Goal: Task Accomplishment & Management: Manage account settings

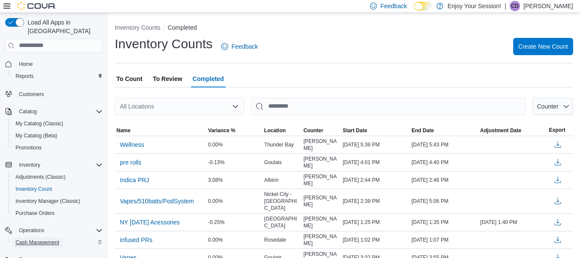
click at [58, 240] on span "Cash Management" at bounding box center [38, 243] width 44 height 7
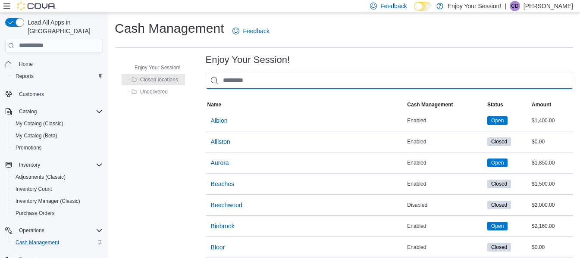
click at [258, 80] on input "This is a search bar. As you type, the results lower in the page will automatic…" at bounding box center [390, 80] width 368 height 17
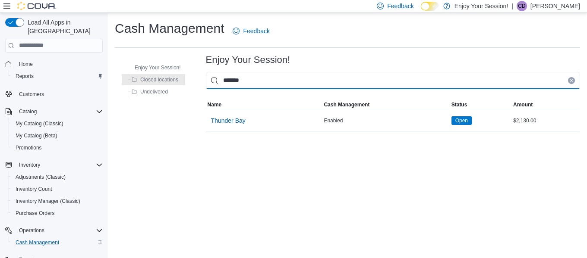
type input "*******"
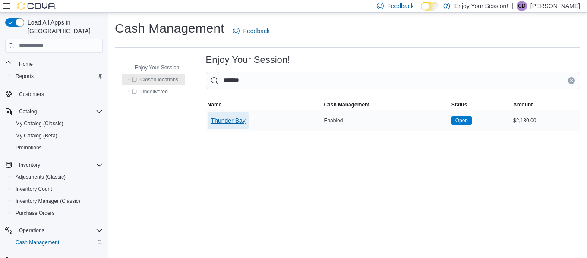
click at [237, 120] on span "Thunder Bay" at bounding box center [228, 121] width 35 height 9
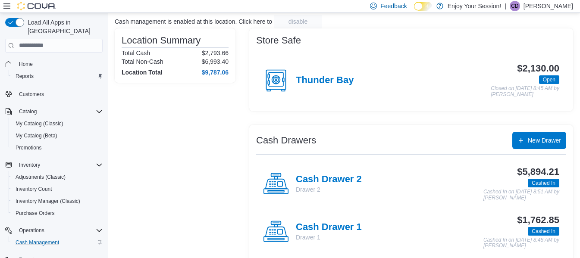
scroll to position [67, 0]
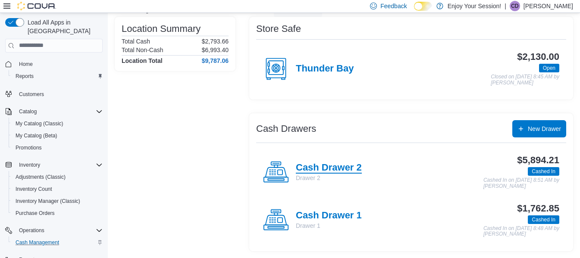
click at [337, 170] on h4 "Cash Drawer 2" at bounding box center [329, 168] width 66 height 11
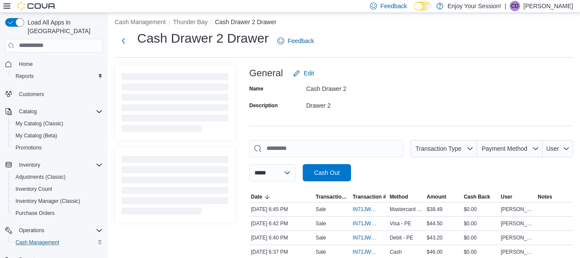
scroll to position [67, 0]
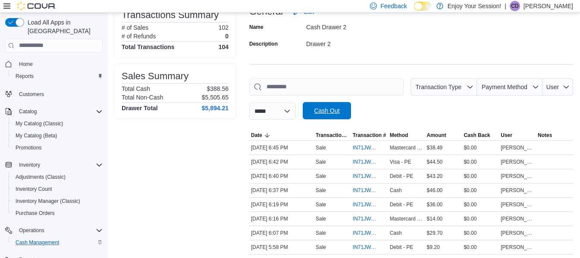
click at [340, 112] on span "Cash Out" at bounding box center [326, 111] width 25 height 9
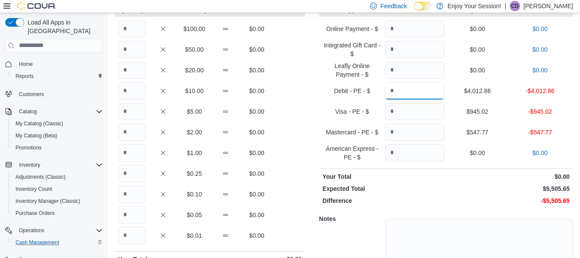
click at [425, 85] on input "Quantity" at bounding box center [414, 90] width 59 height 17
click at [403, 108] on input "Quantity" at bounding box center [414, 111] width 59 height 17
click at [403, 110] on input "Quantity" at bounding box center [414, 111] width 59 height 17
type input "******"
click at [419, 93] on input "Quantity" at bounding box center [414, 90] width 59 height 17
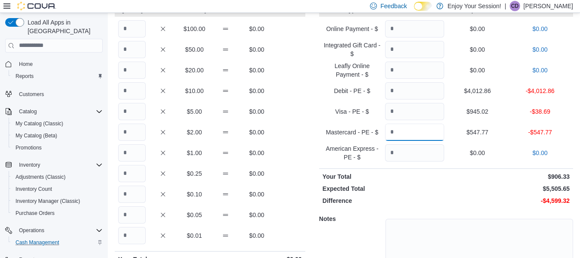
click at [413, 137] on input "Quantity" at bounding box center [414, 132] width 59 height 17
type input "******"
click at [407, 93] on input "Quantity" at bounding box center [414, 90] width 59 height 17
type input "*******"
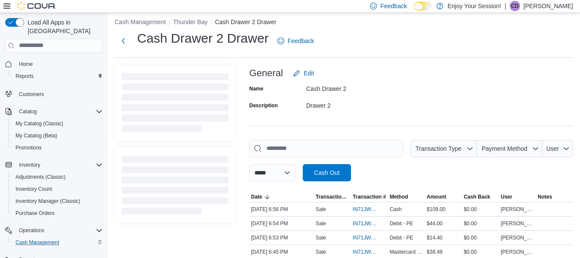
scroll to position [67, 0]
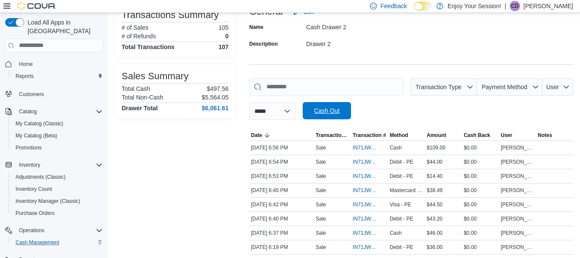
click at [333, 112] on span "Cash Out" at bounding box center [326, 111] width 25 height 9
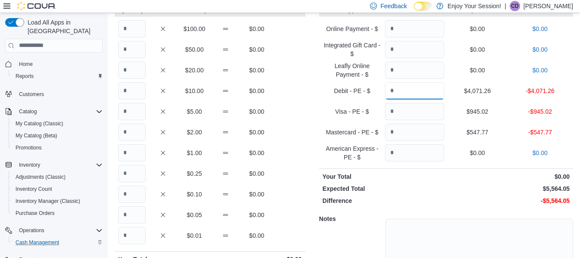
click at [415, 92] on input "Quantity" at bounding box center [414, 90] width 59 height 17
type input "*******"
click at [416, 110] on input "Quantity" at bounding box center [414, 111] width 59 height 17
type input "******"
click at [412, 127] on input "Quantity" at bounding box center [414, 132] width 59 height 17
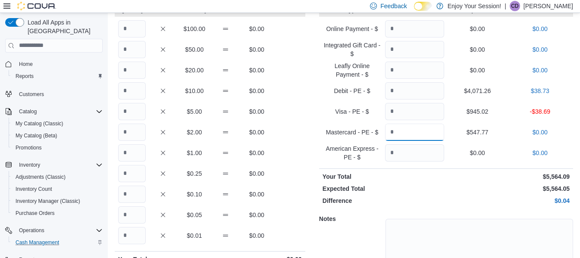
type input "******"
click at [421, 86] on input "*******" at bounding box center [414, 90] width 59 height 17
type input "*******"
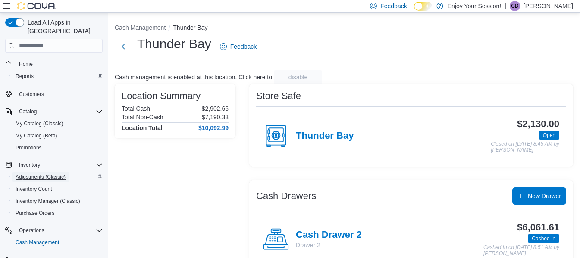
click at [34, 174] on span "Adjustments (Classic)" at bounding box center [41, 177] width 50 height 7
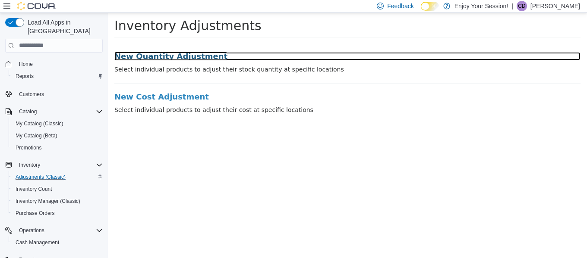
click at [173, 55] on h3 "New Quantity Adjustment" at bounding box center [347, 56] width 466 height 9
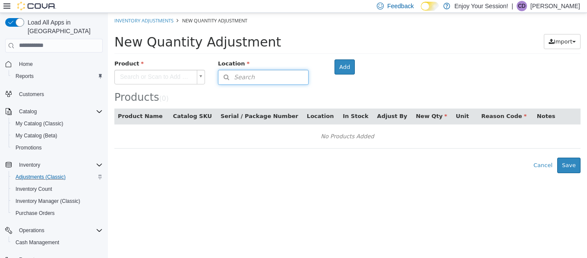
click at [267, 81] on button "Search" at bounding box center [263, 76] width 91 height 15
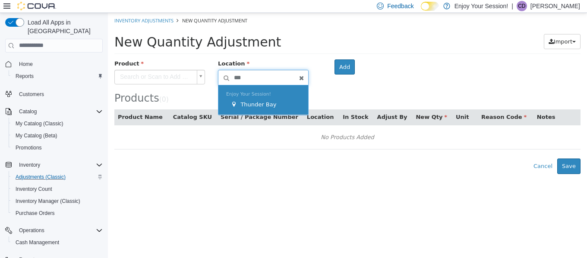
type input "***"
click at [259, 101] on span "Thunder Bay" at bounding box center [258, 104] width 36 height 6
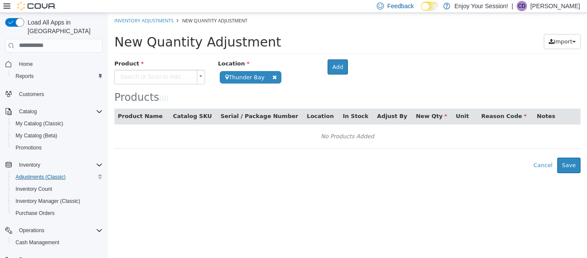
click at [180, 73] on body "**********" at bounding box center [347, 93] width 479 height 161
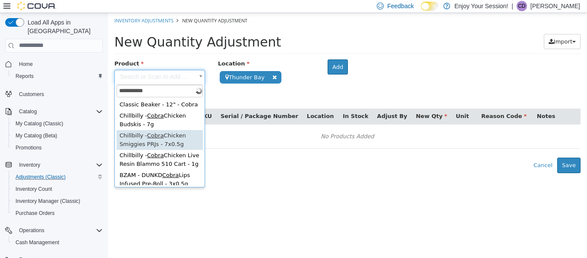
type input "**********"
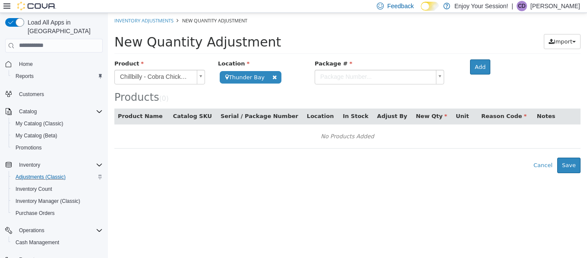
click at [372, 81] on body "**********" at bounding box center [347, 93] width 479 height 161
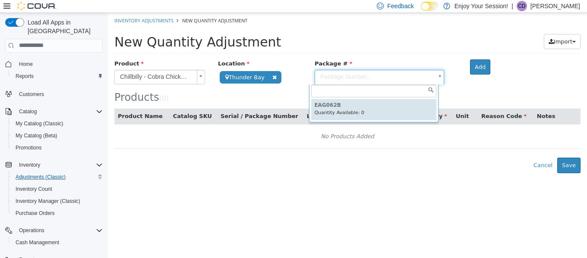
type input "*******"
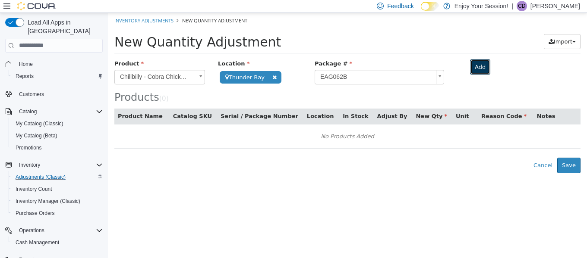
click at [475, 64] on button "Add" at bounding box center [480, 67] width 20 height 16
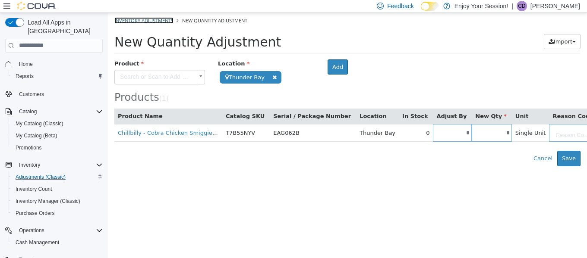
click at [142, 19] on link "Inventory Adjustments" at bounding box center [143, 20] width 59 height 6
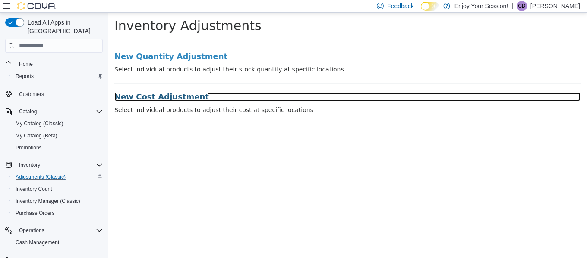
click at [159, 92] on h3 "New Cost Adjustment" at bounding box center [347, 96] width 466 height 9
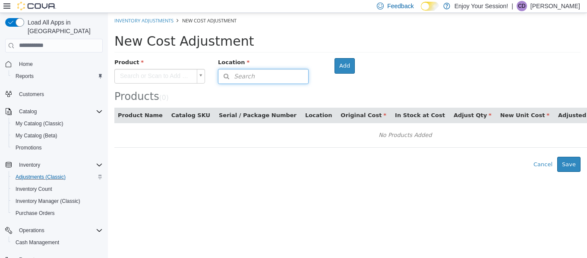
click at [246, 74] on span "Search" at bounding box center [236, 76] width 36 height 9
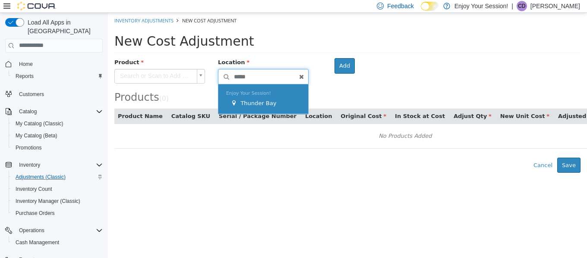
type input "*****"
click at [249, 104] on span "Thunder Bay" at bounding box center [258, 103] width 36 height 6
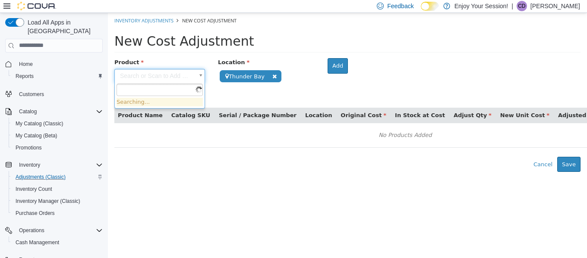
click at [178, 77] on body "**********" at bounding box center [347, 92] width 479 height 159
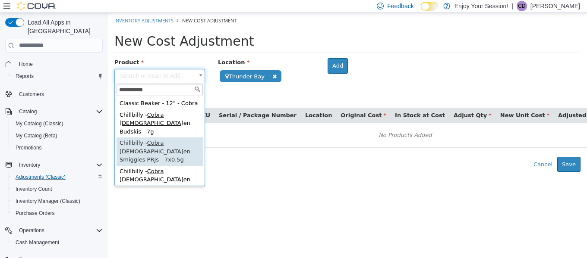
type input "**********"
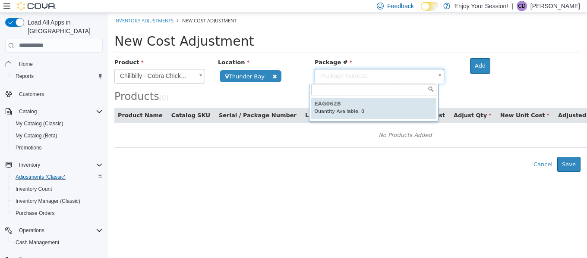
click at [357, 72] on body "**********" at bounding box center [347, 92] width 479 height 159
type input "*******"
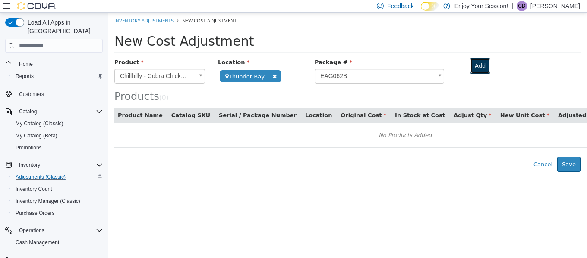
click at [470, 69] on button "Add" at bounding box center [480, 66] width 20 height 16
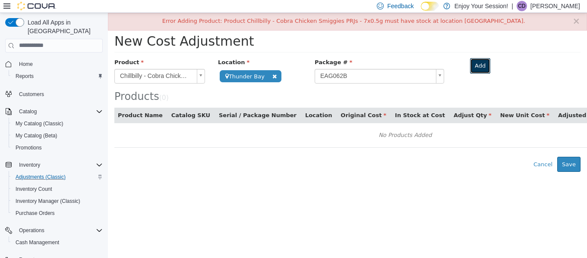
click at [472, 62] on button "Add" at bounding box center [480, 66] width 20 height 16
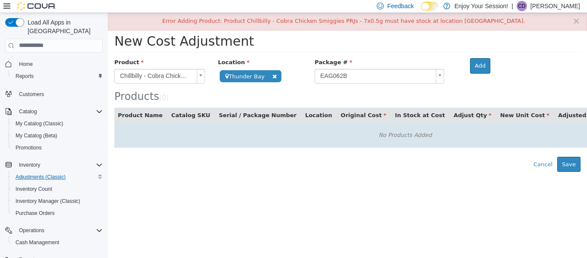
click at [346, 142] on td "No Products Added" at bounding box center [405, 135] width 582 height 25
click at [271, 126] on td "No Products Added" at bounding box center [405, 135] width 582 height 25
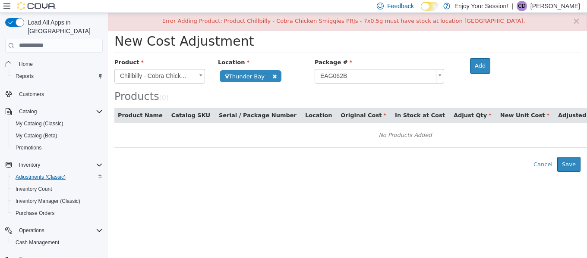
click at [410, 82] on body "**********" at bounding box center [347, 92] width 479 height 159
click at [470, 69] on button "Add" at bounding box center [480, 66] width 20 height 16
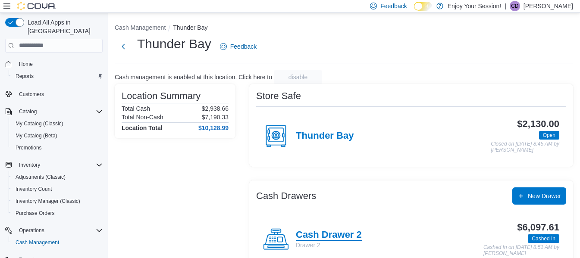
click at [353, 235] on h4 "Cash Drawer 2" at bounding box center [329, 235] width 66 height 11
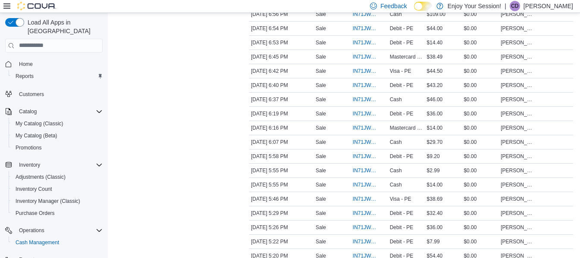
scroll to position [221, 0]
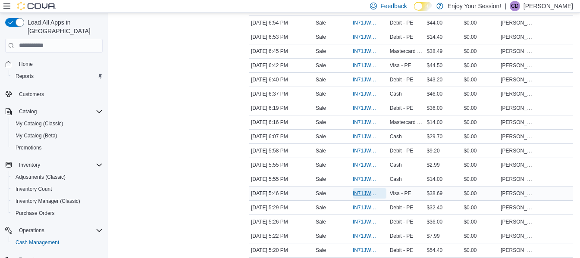
click at [374, 194] on span "IN71JW-7517992" at bounding box center [365, 193] width 25 height 7
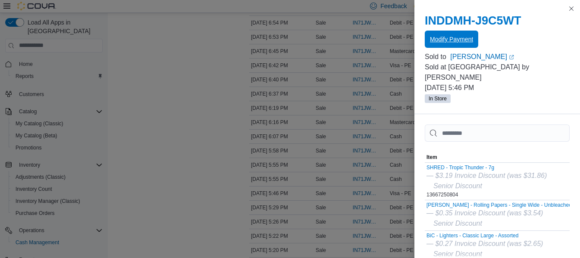
click at [454, 42] on span "Modify Payment" at bounding box center [451, 39] width 43 height 9
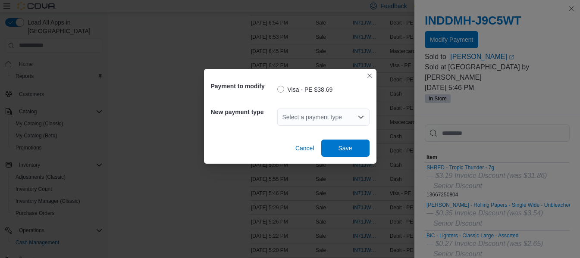
click at [339, 117] on div "Select a payment type" at bounding box center [323, 117] width 92 height 17
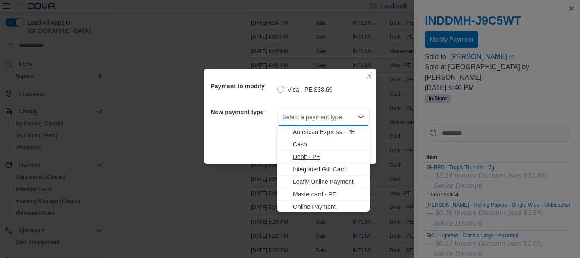
click at [305, 154] on span "Debit - PE" at bounding box center [329, 157] width 72 height 9
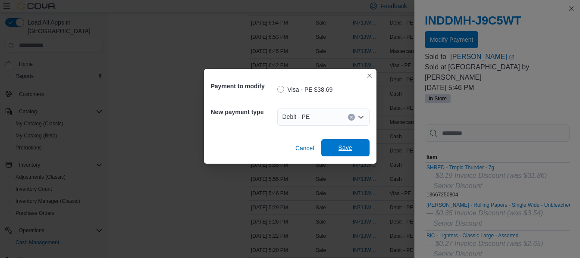
click at [350, 143] on span "Save" at bounding box center [346, 147] width 38 height 17
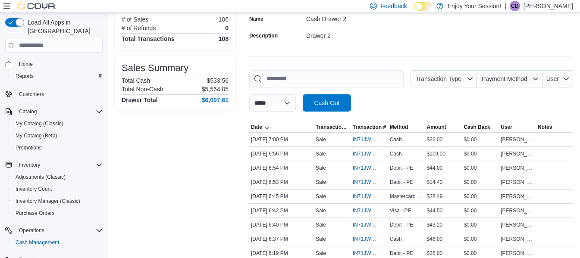
scroll to position [0, 0]
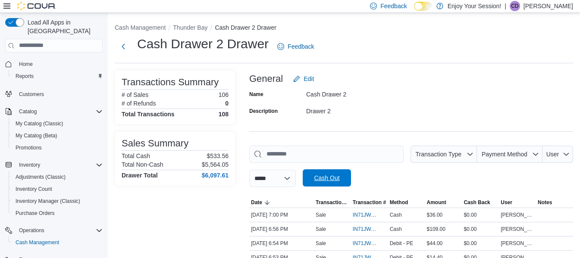
click at [333, 176] on span "Cash Out" at bounding box center [326, 178] width 25 height 9
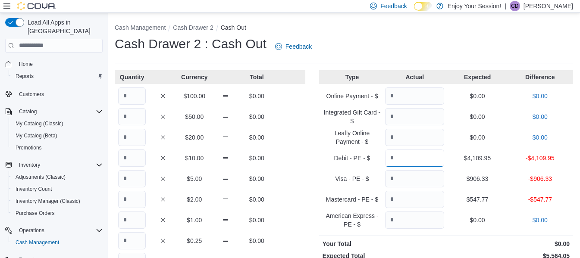
click at [402, 157] on input "Quantity" at bounding box center [414, 158] width 59 height 17
type input "*"
type input "*******"
click at [401, 181] on input "Quantity" at bounding box center [414, 178] width 59 height 17
type input "******"
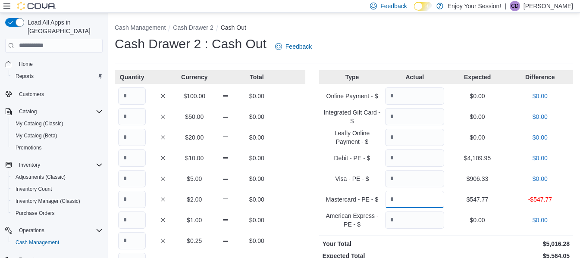
click at [402, 199] on input "Quantity" at bounding box center [414, 199] width 59 height 17
type input "******"
click at [190, 26] on button "Cash Drawer 2" at bounding box center [193, 27] width 40 height 7
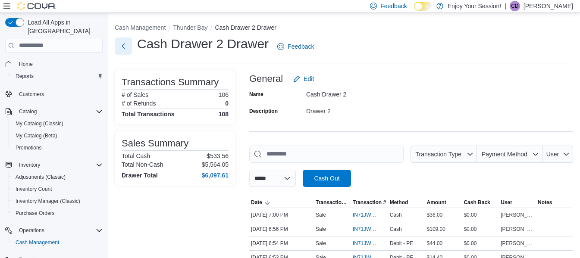
click at [126, 49] on button "Next" at bounding box center [123, 46] width 17 height 17
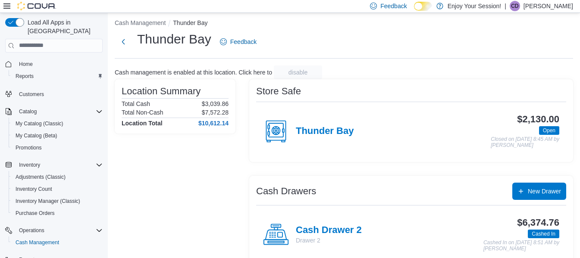
scroll to position [67, 0]
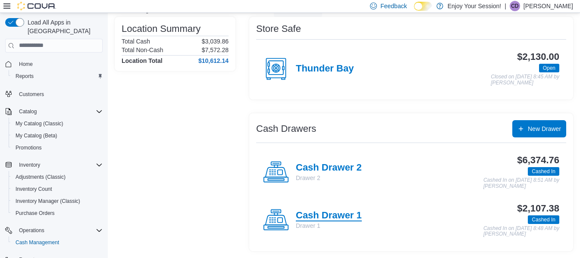
click at [328, 217] on h4 "Cash Drawer 1" at bounding box center [329, 216] width 66 height 11
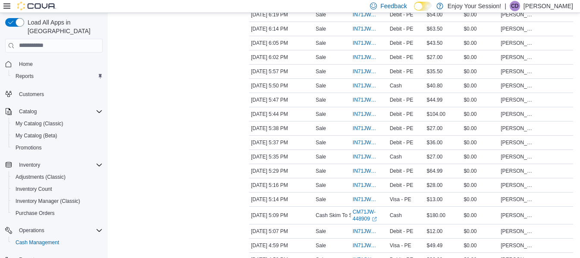
scroll to position [19, 0]
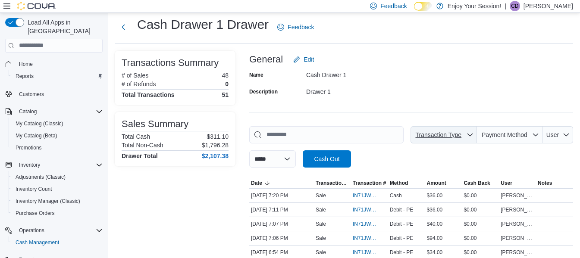
click at [463, 132] on span "Transaction Type" at bounding box center [438, 135] width 49 height 9
click at [515, 136] on span "Payment Method" at bounding box center [505, 135] width 46 height 7
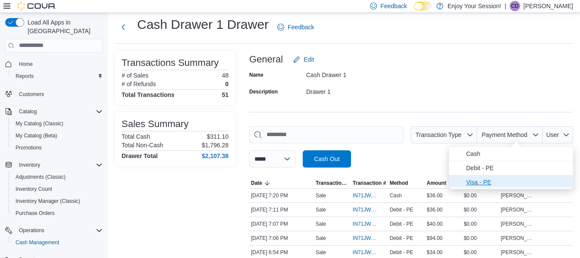
click at [489, 182] on span "Visa - PE" at bounding box center [518, 182] width 102 height 10
click at [489, 182] on span "Debit - PE" at bounding box center [508, 182] width 82 height 10
type input "**********"
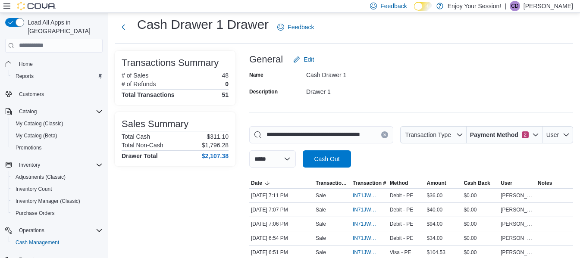
click at [503, 93] on div "Name Cash Drawer 1 Description Drawer 1" at bounding box center [411, 83] width 324 height 30
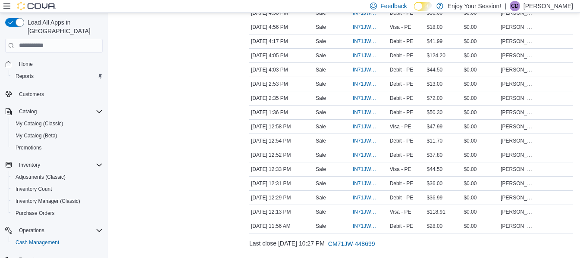
scroll to position [517, 0]
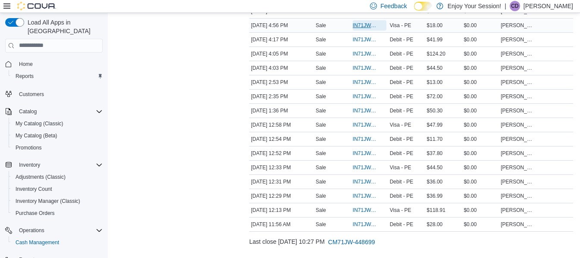
click at [364, 25] on span "IN71JW-7517541" at bounding box center [365, 25] width 25 height 7
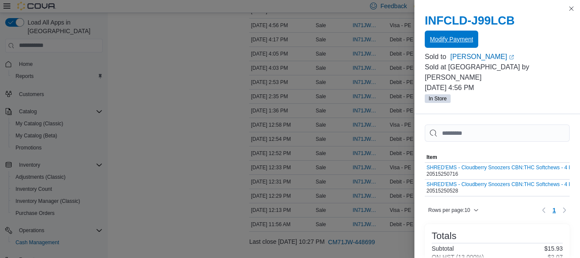
click at [460, 39] on span "Modify Payment" at bounding box center [451, 39] width 43 height 9
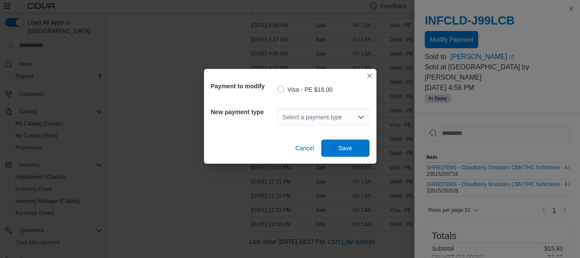
click at [357, 113] on div "Select a payment type" at bounding box center [323, 117] width 92 height 17
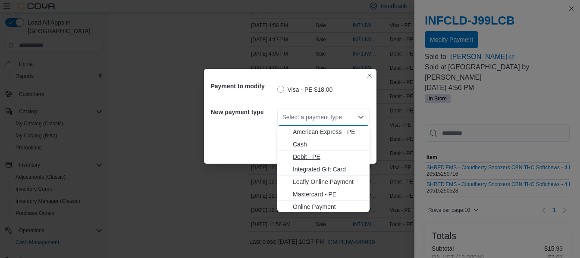
click at [312, 158] on span "Debit - PE" at bounding box center [329, 157] width 72 height 9
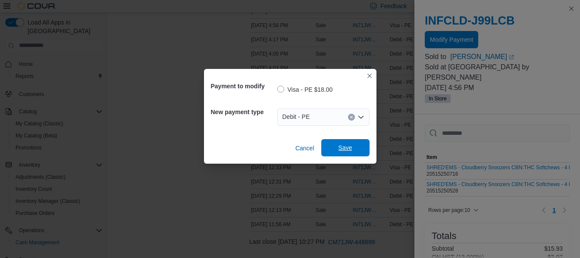
click at [348, 145] on span "Save" at bounding box center [346, 148] width 14 height 9
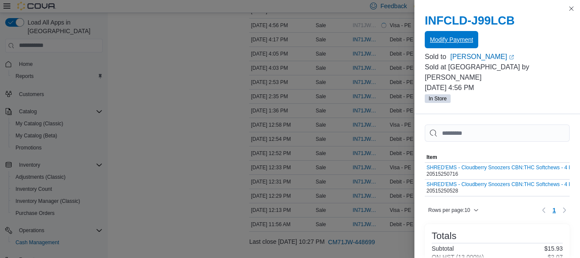
scroll to position [0, 0]
click at [574, 8] on button "Close this dialog" at bounding box center [572, 8] width 10 height 10
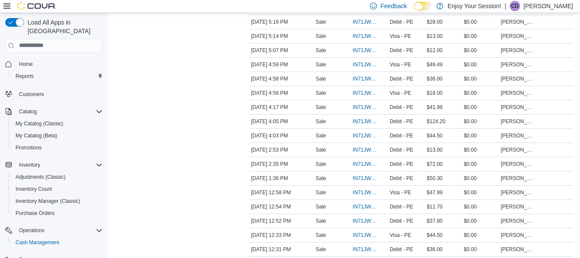
scroll to position [444, 0]
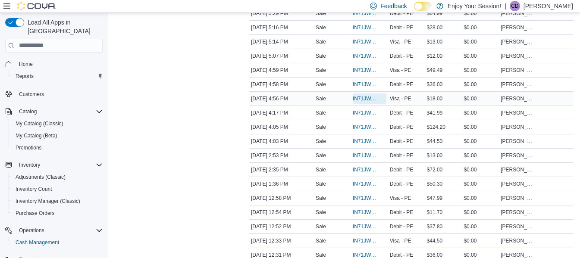
click at [369, 98] on span "IN71JW-7517541" at bounding box center [365, 98] width 25 height 7
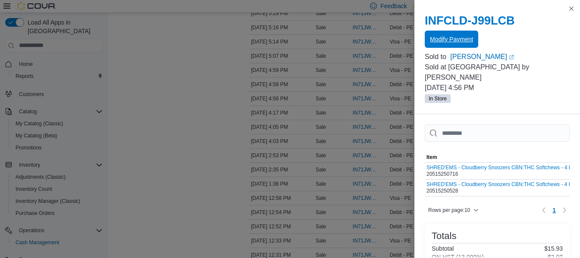
click at [460, 36] on span "Modify Payment" at bounding box center [451, 39] width 43 height 9
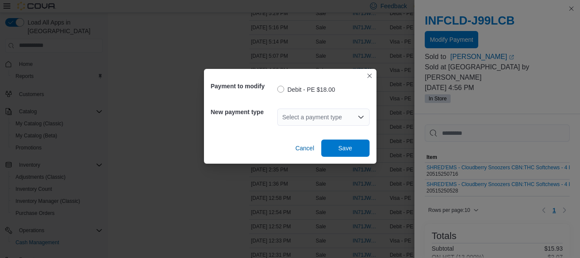
click at [355, 117] on div "Select a payment type" at bounding box center [323, 117] width 92 height 17
click at [368, 77] on button "Closes this modal window" at bounding box center [370, 75] width 10 height 10
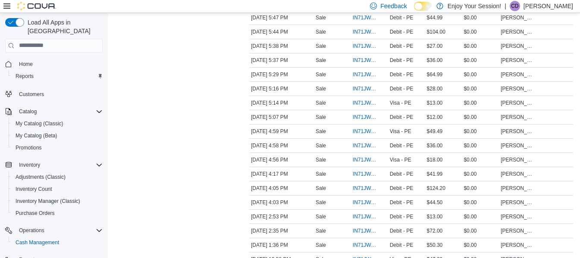
scroll to position [377, 0]
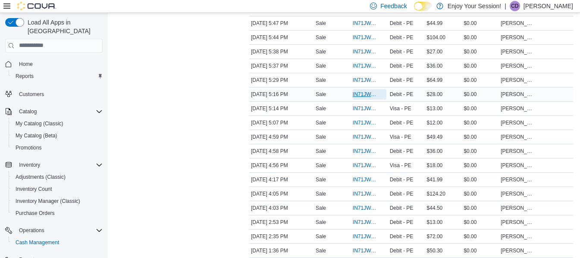
click at [359, 95] on span "IN71JW-7517719" at bounding box center [365, 94] width 25 height 7
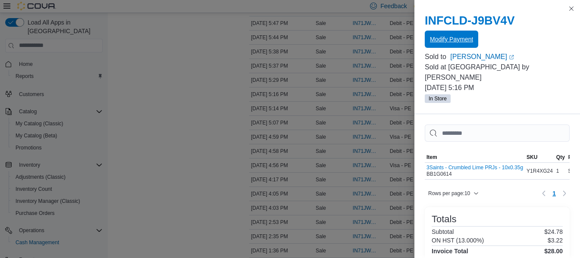
click at [463, 36] on span "Modify Payment" at bounding box center [451, 39] width 43 height 9
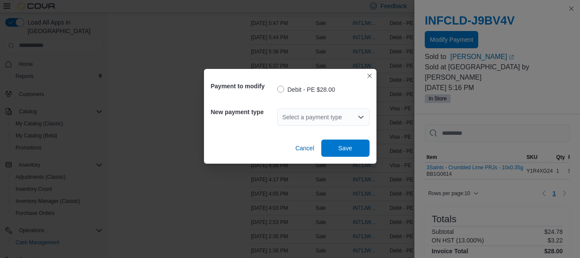
click at [356, 123] on div "Select a payment type" at bounding box center [323, 117] width 92 height 17
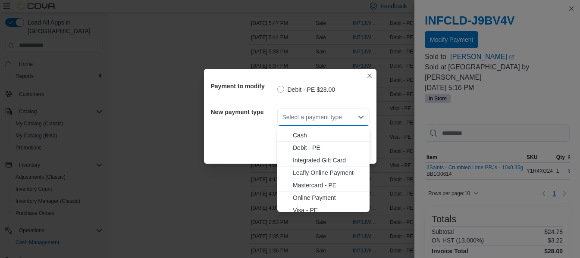
scroll to position [14, 0]
click at [306, 205] on span "Visa - PE" at bounding box center [329, 206] width 72 height 9
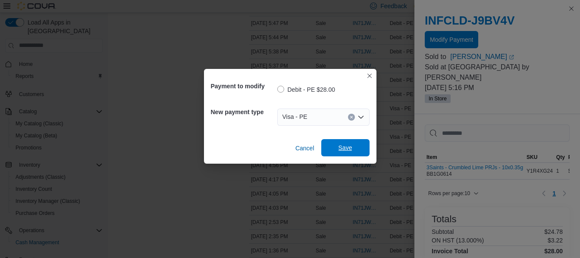
click at [351, 151] on span "Save" at bounding box center [346, 148] width 14 height 9
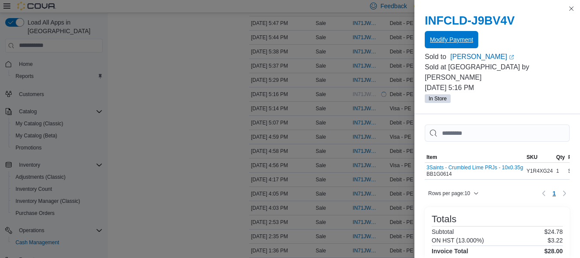
scroll to position [0, 0]
click at [575, 9] on button "Close this dialog" at bounding box center [572, 8] width 10 height 10
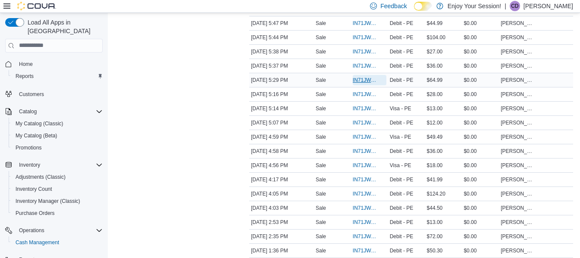
click at [369, 83] on span "IN71JW-7517831" at bounding box center [365, 80] width 25 height 7
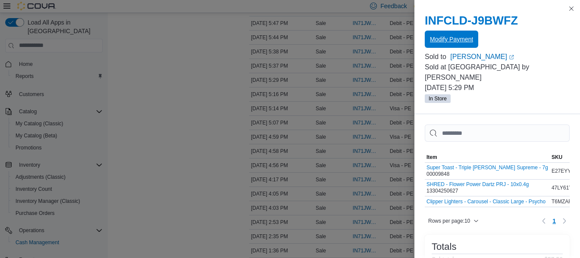
click at [458, 39] on span "Modify Payment" at bounding box center [451, 39] width 43 height 9
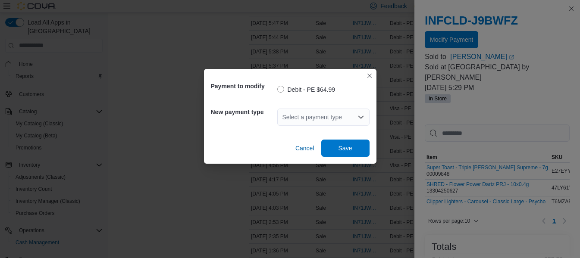
click at [350, 115] on div "Select a payment type" at bounding box center [323, 117] width 92 height 17
click at [371, 205] on div "Payment to modify Debit - PE $64.99 New payment type Select a payment type Canc…" at bounding box center [290, 129] width 580 height 258
click at [358, 115] on icon "Open list of options" at bounding box center [361, 117] width 7 height 7
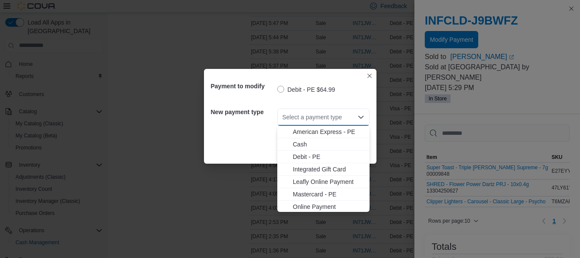
scroll to position [14, 0]
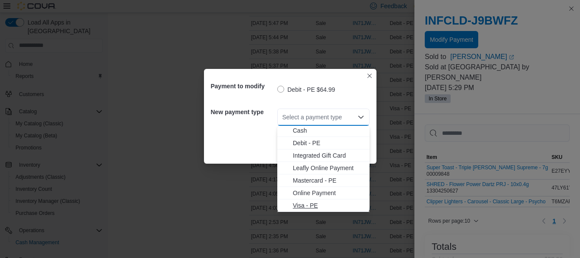
click at [311, 204] on span "Visa - PE" at bounding box center [329, 206] width 72 height 9
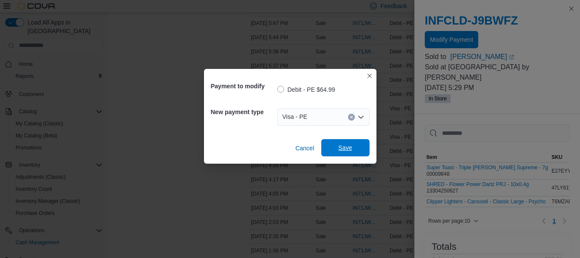
click at [347, 154] on span "Save" at bounding box center [346, 147] width 38 height 17
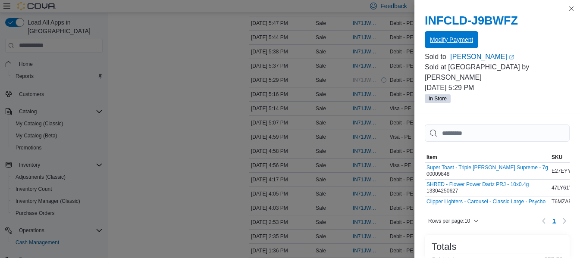
scroll to position [0, 0]
click at [573, 7] on button "Close this dialog" at bounding box center [572, 8] width 10 height 10
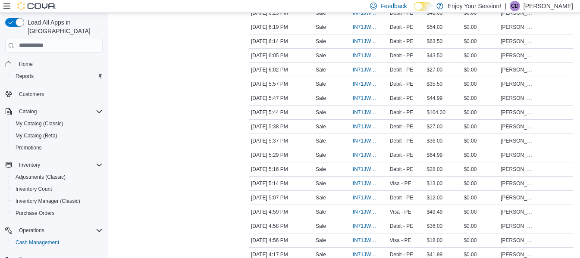
scroll to position [299, 0]
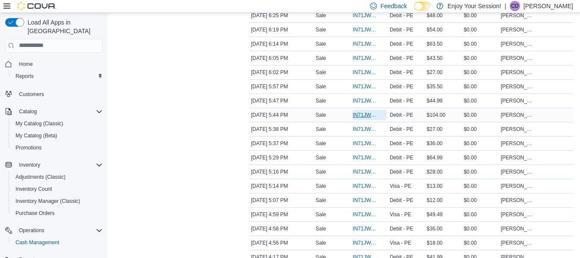
click at [367, 115] on span "IN71JW-7517976" at bounding box center [365, 115] width 25 height 7
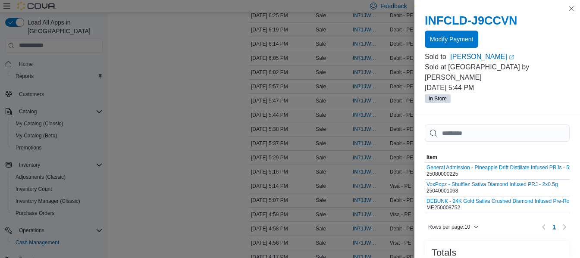
click at [454, 43] on span "Modify Payment" at bounding box center [451, 39] width 43 height 9
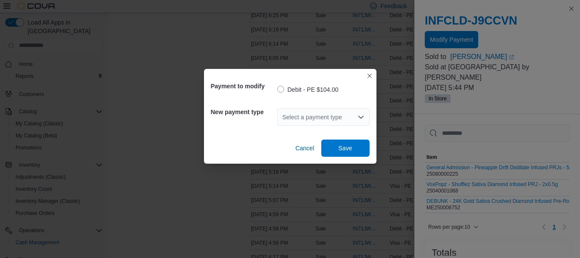
click at [354, 121] on div "Select a payment type" at bounding box center [323, 117] width 92 height 17
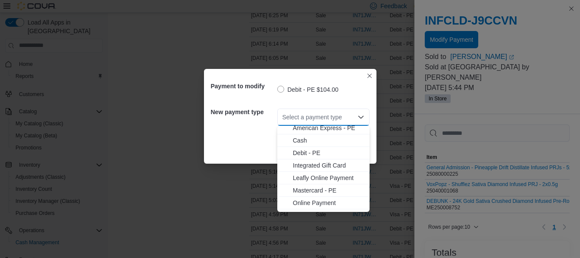
scroll to position [14, 0]
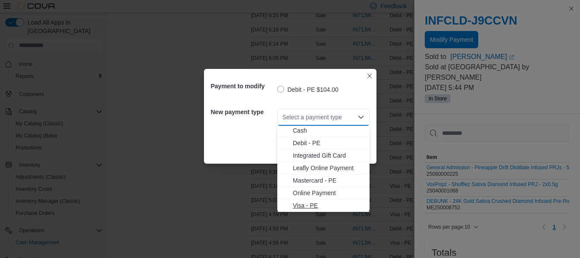
click at [305, 210] on span "Visa - PE" at bounding box center [329, 206] width 72 height 9
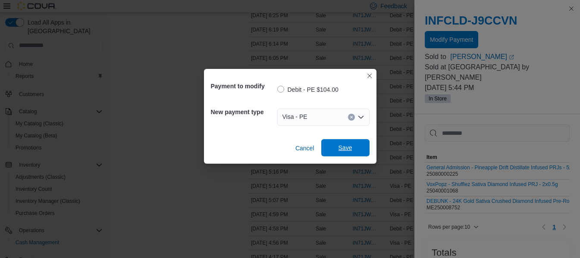
click at [341, 151] on span "Save" at bounding box center [346, 148] width 14 height 9
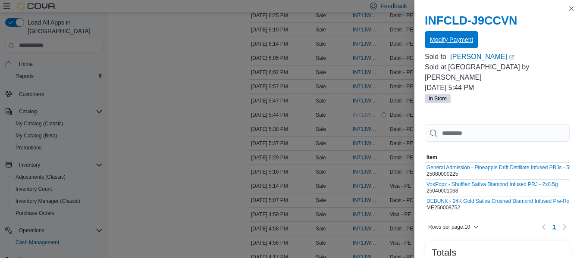
scroll to position [0, 0]
click at [574, 7] on button "Close this dialog" at bounding box center [572, 8] width 10 height 10
click at [572, 10] on button "Close this dialog" at bounding box center [572, 8] width 10 height 10
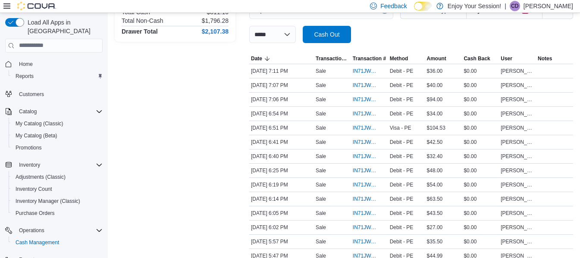
scroll to position [139, 0]
